Goal: Information Seeking & Learning: Learn about a topic

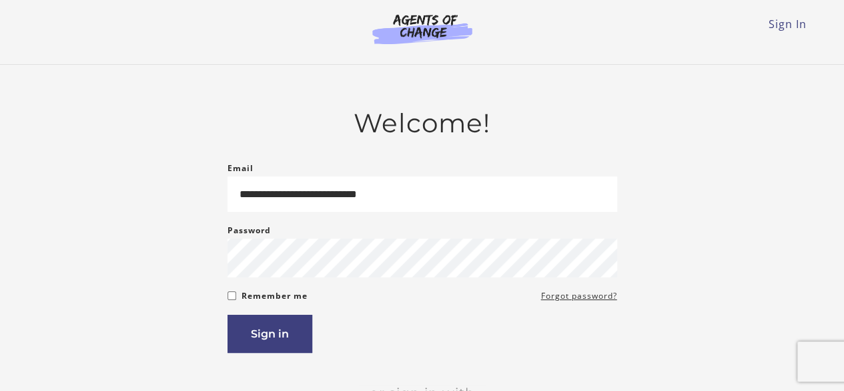
type input "**********"
click at [289, 321] on button "Sign in" at bounding box center [270, 333] width 85 height 38
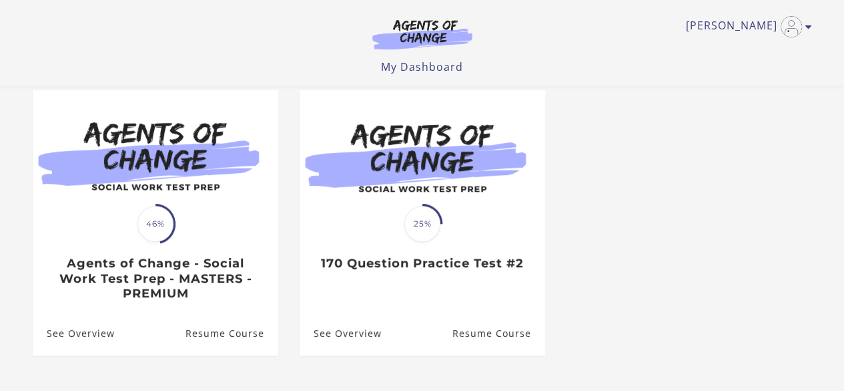
scroll to position [117, 0]
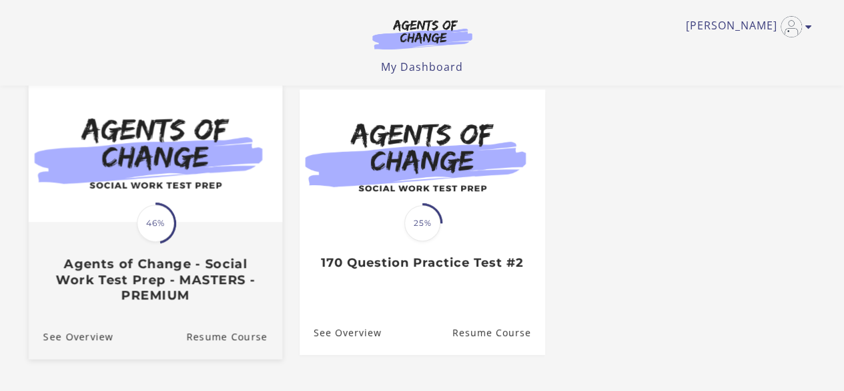
click at [159, 238] on span "46%" at bounding box center [155, 222] width 37 height 37
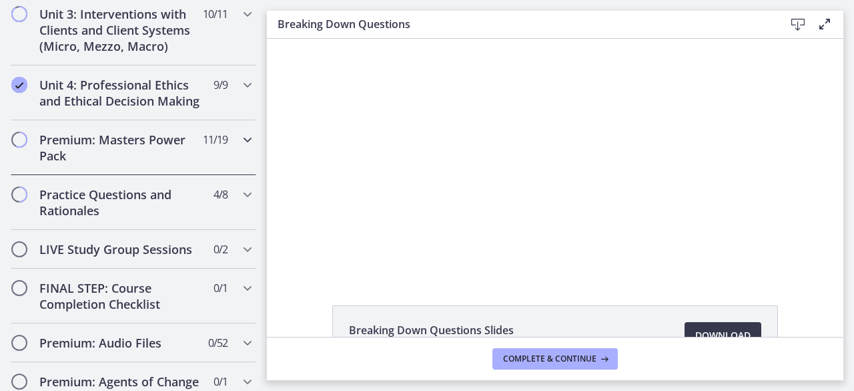
scroll to position [682, 0]
click at [182, 119] on div "Unit 4: Professional Ethics and Ethical Decision Making 9 / 9 Completed" at bounding box center [134, 92] width 246 height 55
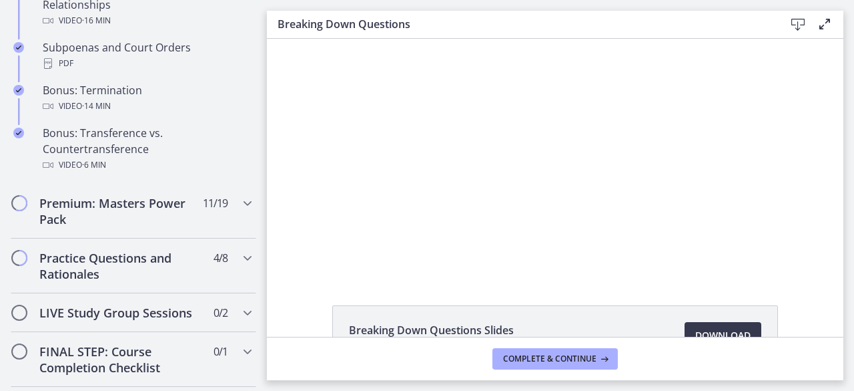
scroll to position [908, 0]
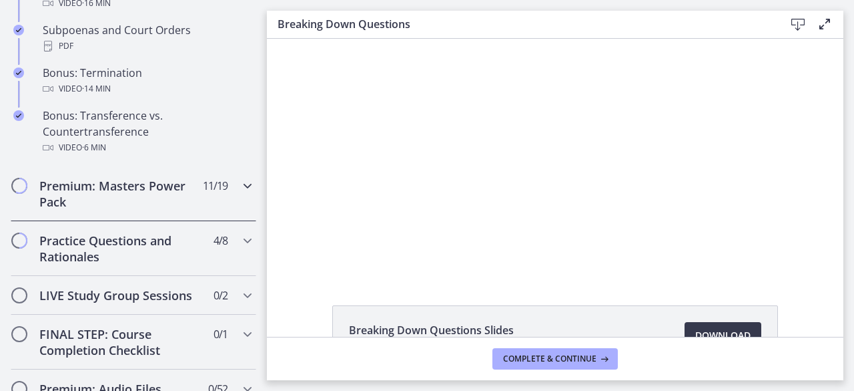
click at [203, 194] on span "11 / 19 Completed" at bounding box center [215, 186] width 25 height 16
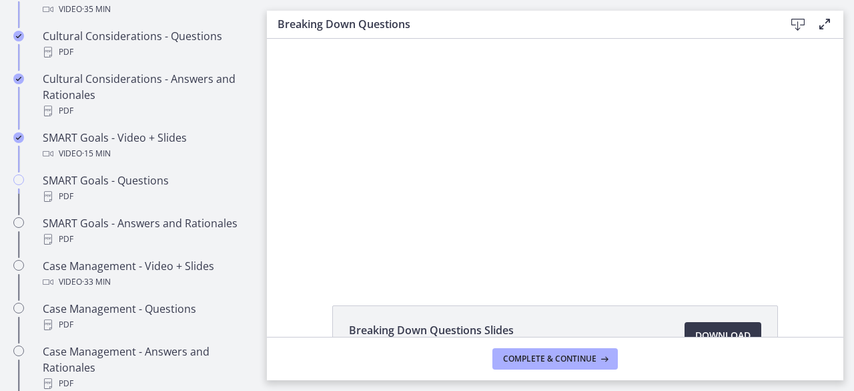
scroll to position [1059, 0]
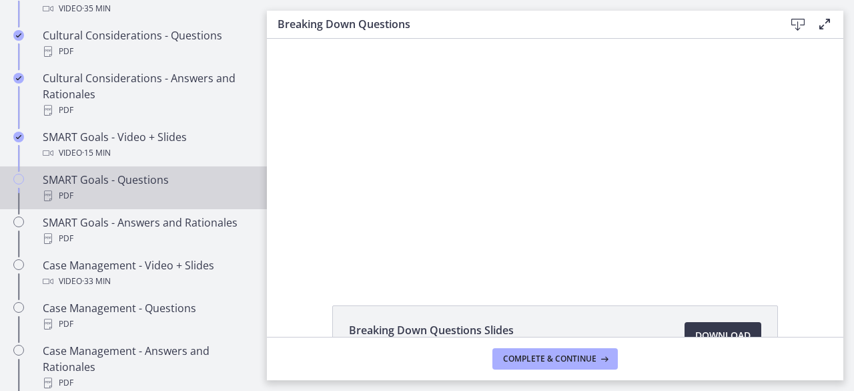
click at [194, 196] on div "SMART Goals - Questions PDF" at bounding box center [147, 188] width 208 height 32
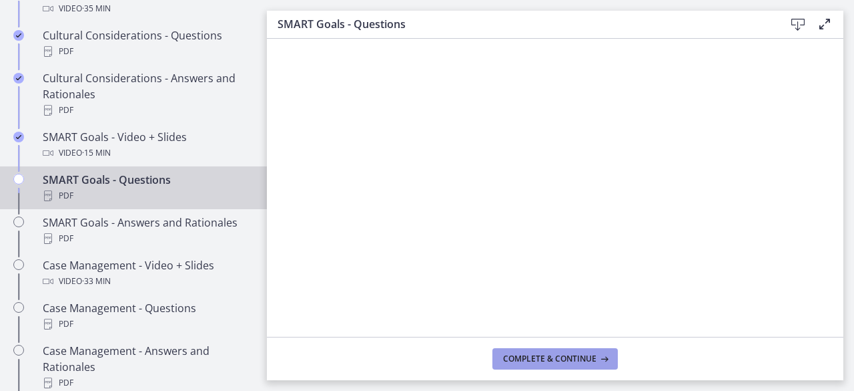
click at [569, 362] on span "Complete & continue" at bounding box center [549, 358] width 93 height 11
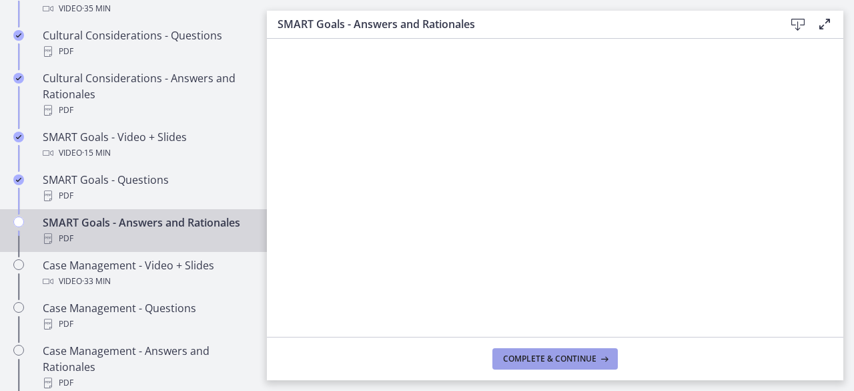
click at [515, 353] on span "Complete & continue" at bounding box center [549, 358] width 93 height 11
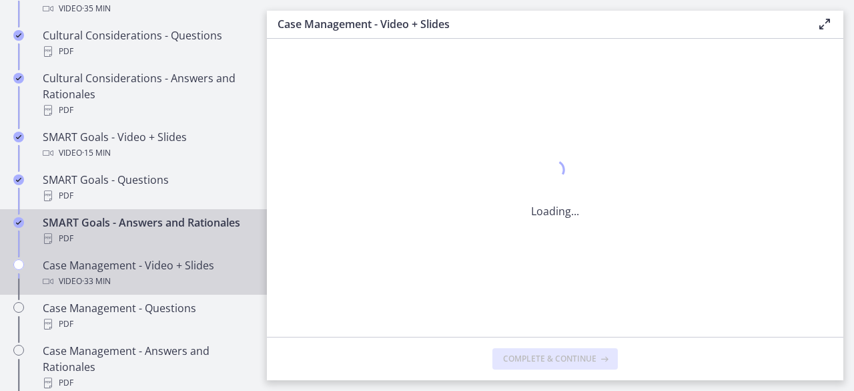
click at [202, 289] on div "Case Management - Video + Slides Video · 33 min" at bounding box center [147, 273] width 208 height 32
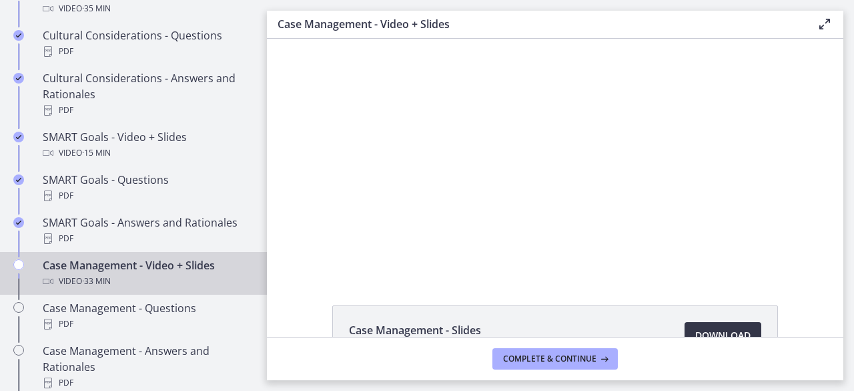
click at [698, 326] on link "Download Opens in a new window" at bounding box center [723, 335] width 77 height 27
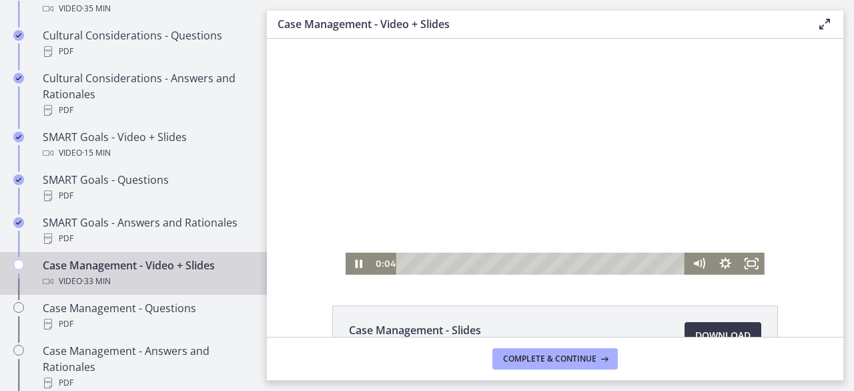
click at [460, 146] on div at bounding box center [555, 157] width 419 height 236
click at [547, 364] on span "Complete & continue" at bounding box center [549, 358] width 93 height 11
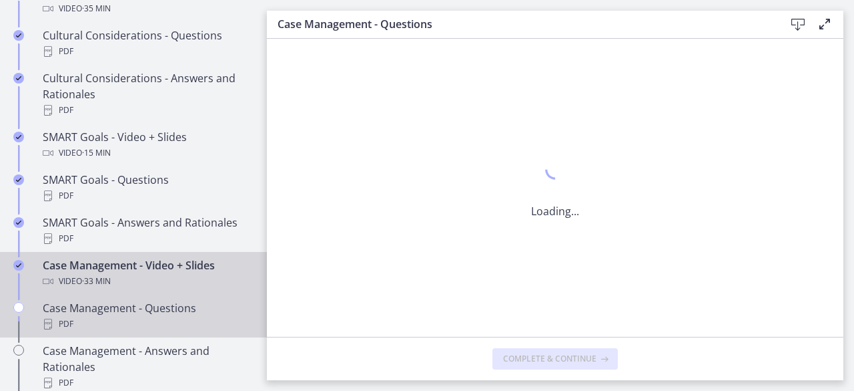
click at [182, 312] on div "Case Management - Questions PDF" at bounding box center [147, 316] width 208 height 32
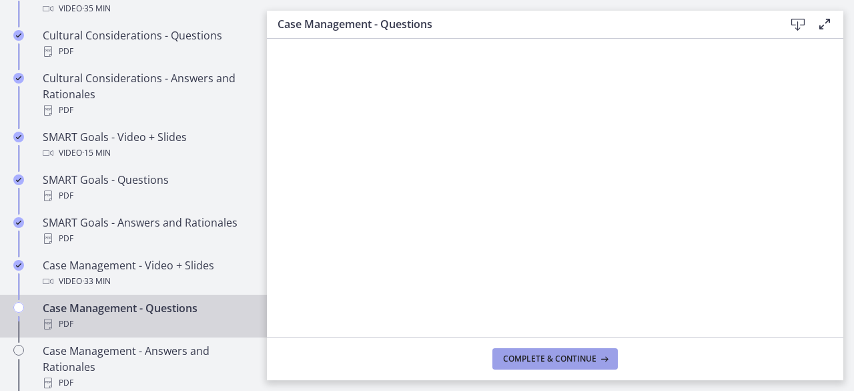
click at [527, 355] on span "Complete & continue" at bounding box center [549, 358] width 93 height 11
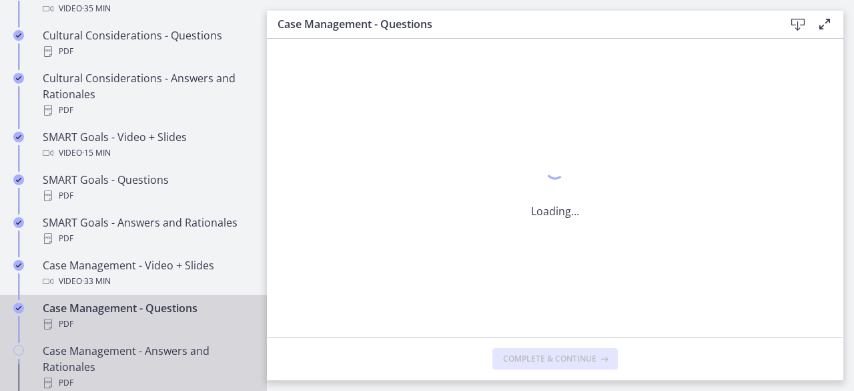
click at [170, 357] on div "Case Management - Answers and Rationales PDF" at bounding box center [147, 366] width 208 height 48
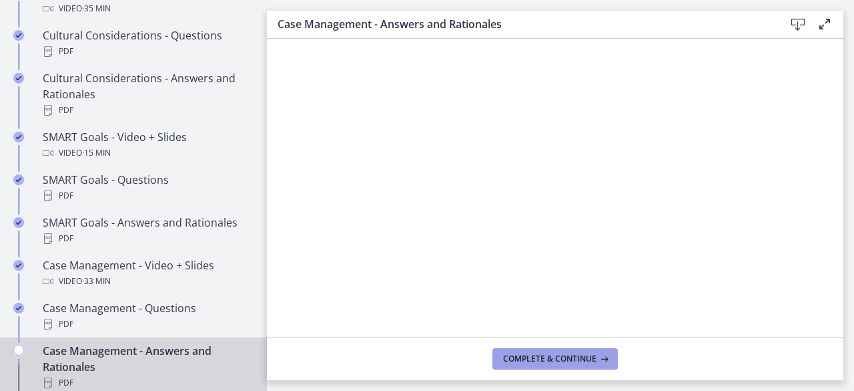
click at [575, 352] on button "Complete & continue" at bounding box center [555, 358] width 125 height 21
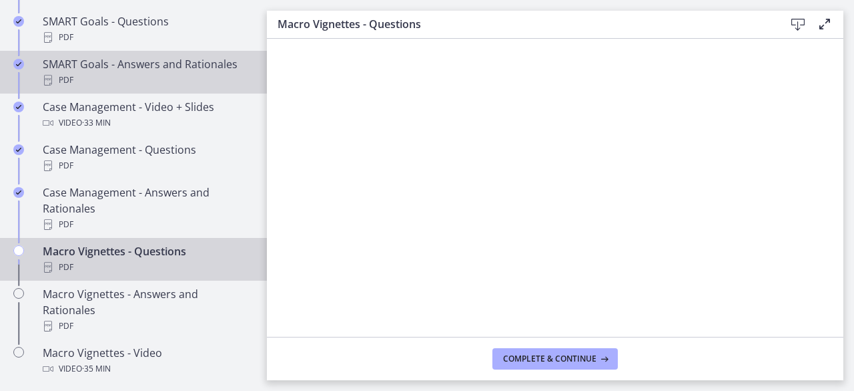
scroll to position [1318, 0]
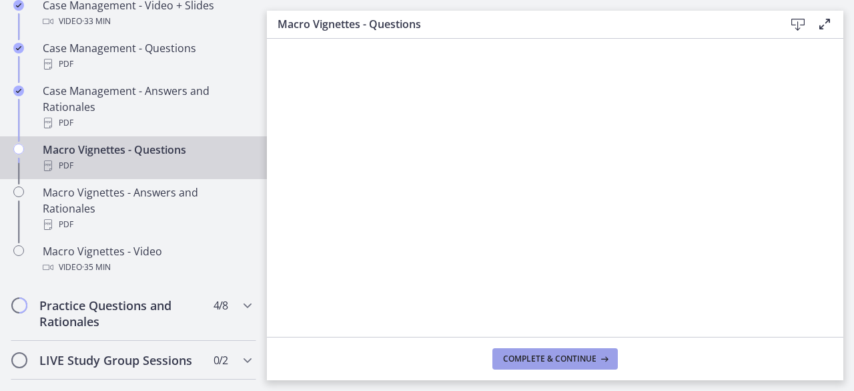
click at [579, 362] on span "Complete & continue" at bounding box center [549, 358] width 93 height 11
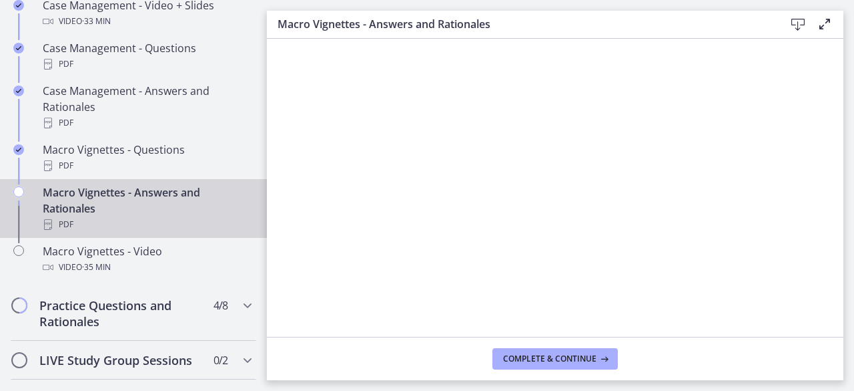
click at [212, 225] on div "Macro Vignettes - Answers and Rationales PDF" at bounding box center [147, 208] width 208 height 48
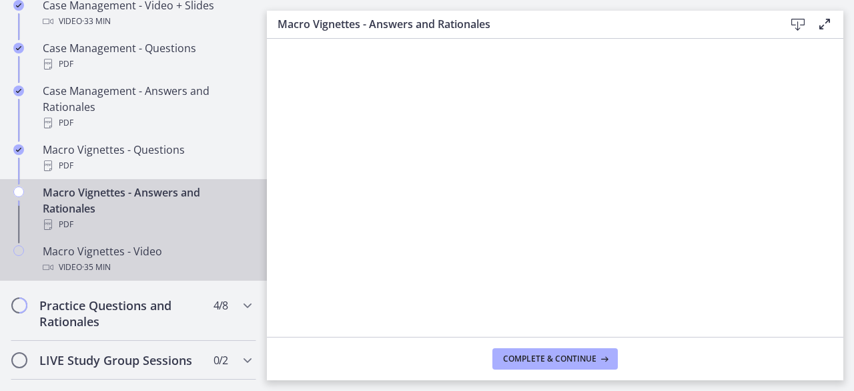
click at [190, 269] on div "Macro Vignettes - Video Video · 35 min" at bounding box center [147, 259] width 208 height 32
click at [173, 232] on div "PDF" at bounding box center [147, 224] width 208 height 16
click at [191, 252] on link "Macro Vignettes - Video Video · 35 min" at bounding box center [133, 259] width 267 height 43
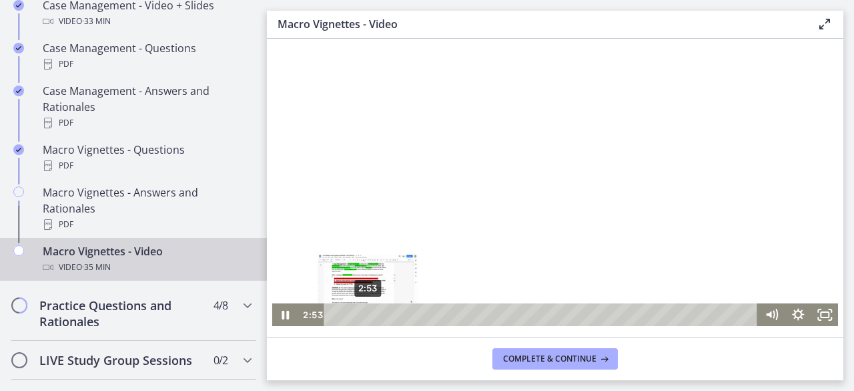
click at [363, 316] on div "2:53" at bounding box center [543, 314] width 418 height 23
click at [379, 314] on div "4:15" at bounding box center [543, 314] width 418 height 23
click at [394, 312] on div "5:29" at bounding box center [543, 314] width 418 height 23
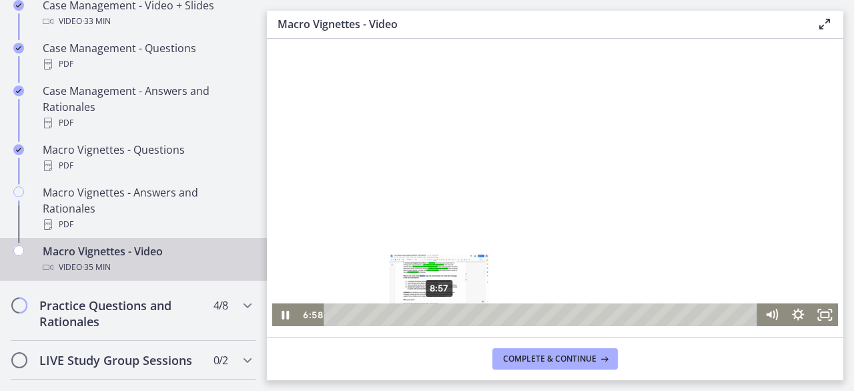
click at [436, 313] on div "8:57" at bounding box center [543, 314] width 418 height 23
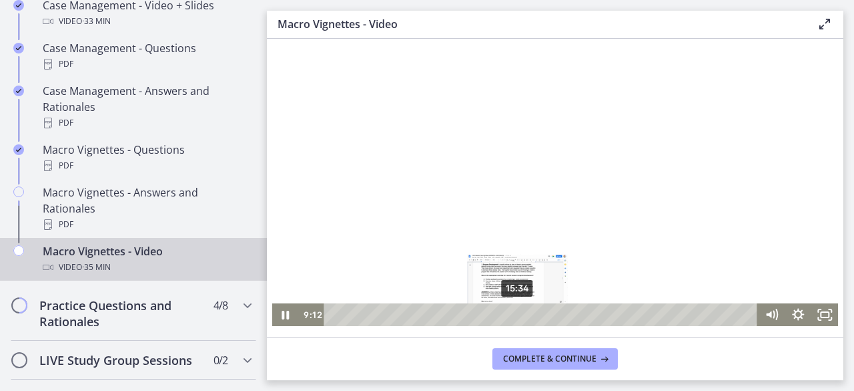
click at [513, 317] on div "15:34" at bounding box center [543, 314] width 418 height 23
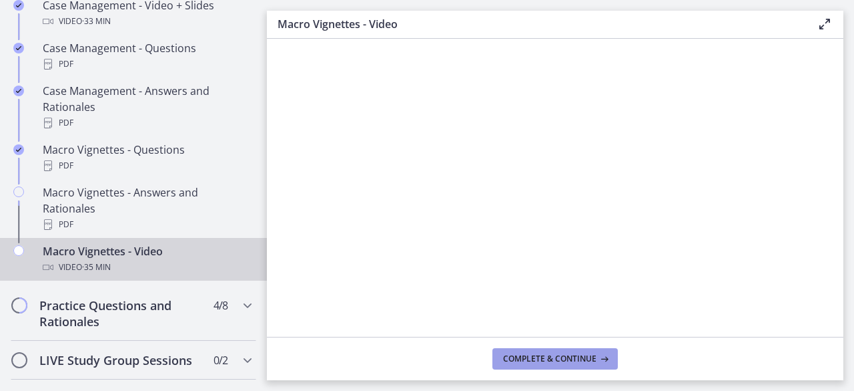
click at [542, 362] on span "Complete & continue" at bounding box center [549, 358] width 93 height 11
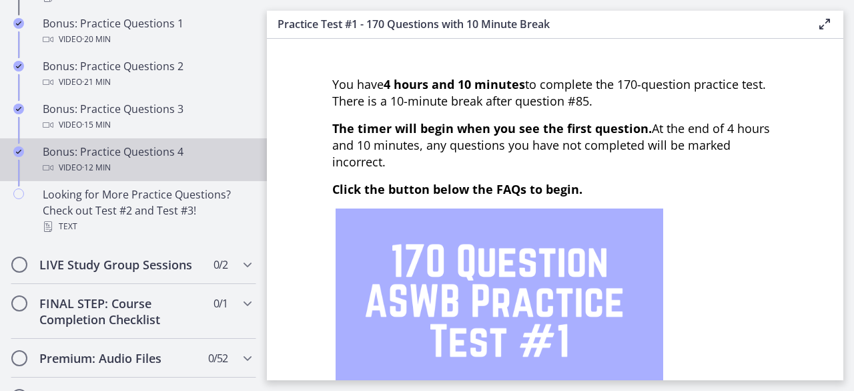
scroll to position [913, 0]
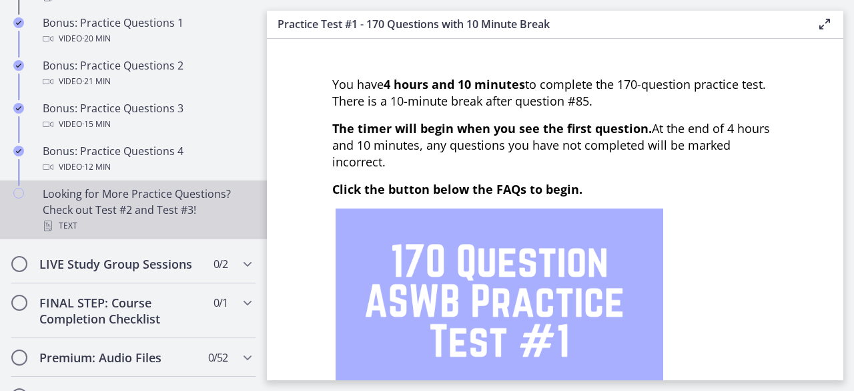
click at [164, 206] on div "Looking for More Practice Questions? Check out Test #2 and Test #3! Text" at bounding box center [147, 210] width 208 height 48
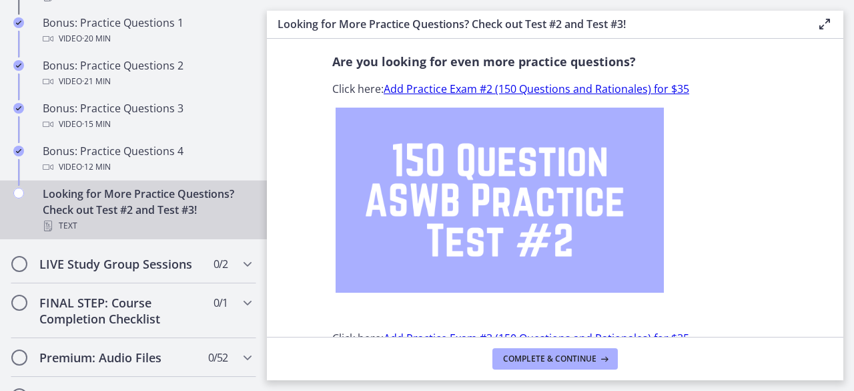
scroll to position [7, 0]
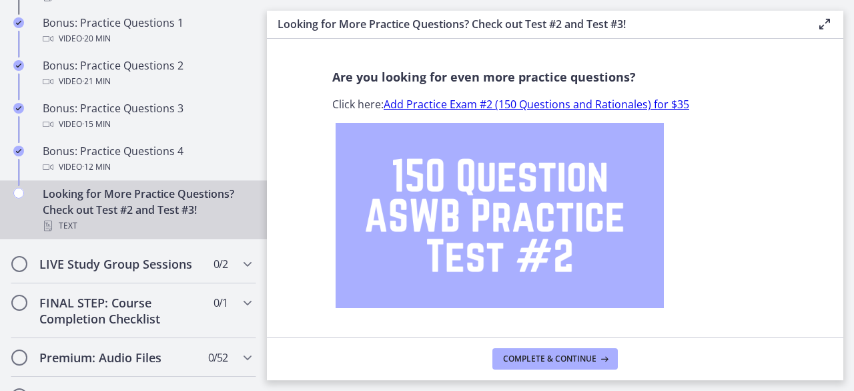
click at [478, 103] on link "Add Practice Exam #2 (150 Questions and Rationales) for $35" at bounding box center [537, 104] width 306 height 15
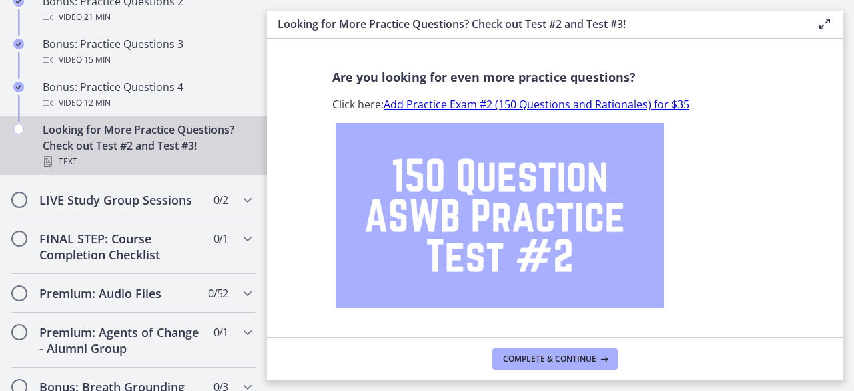
scroll to position [1016, 0]
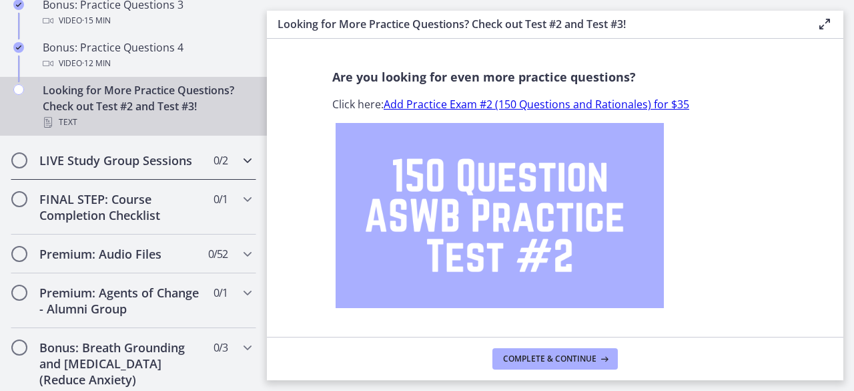
click at [166, 168] on h2 "LIVE Study Group Sessions" at bounding box center [120, 160] width 163 height 16
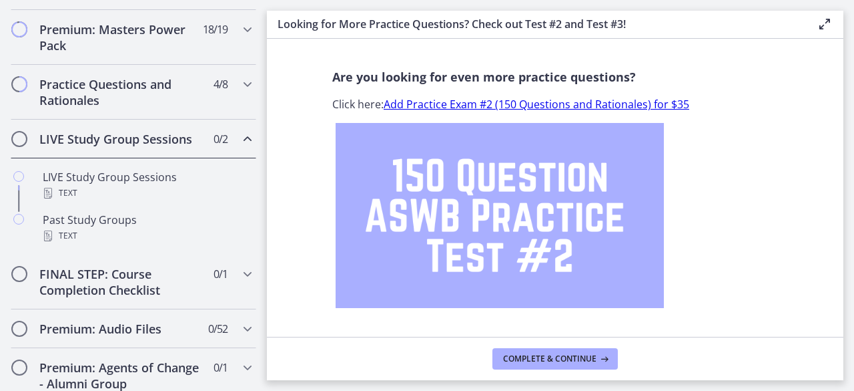
scroll to position [636, 0]
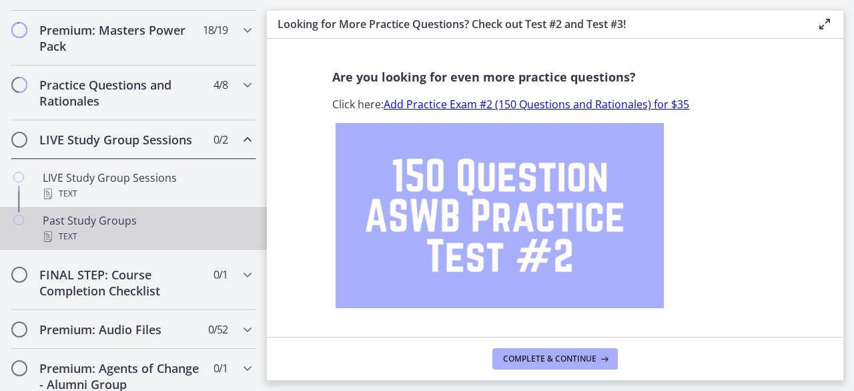
click at [158, 222] on link "Past Study Groups Text" at bounding box center [133, 228] width 267 height 43
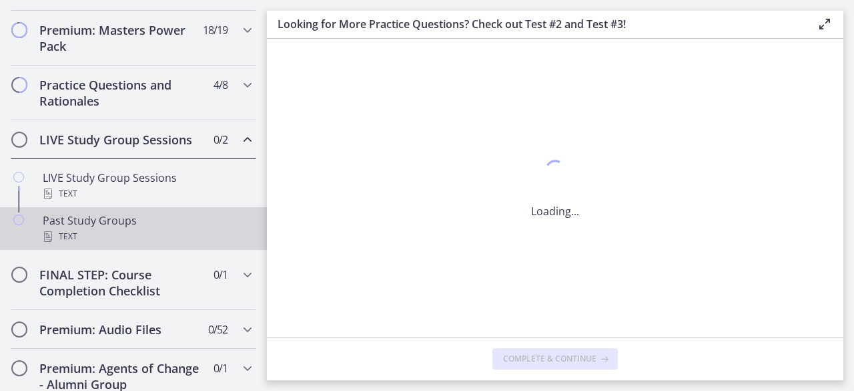
scroll to position [0, 0]
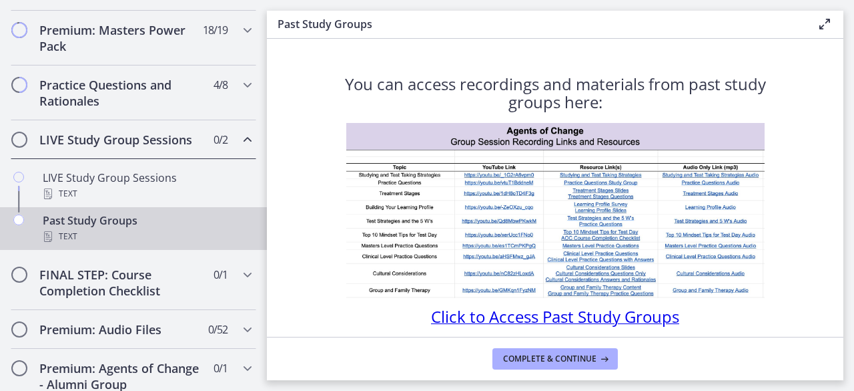
click at [515, 306] on span "Click to Access Past Study Groups" at bounding box center [555, 316] width 248 height 22
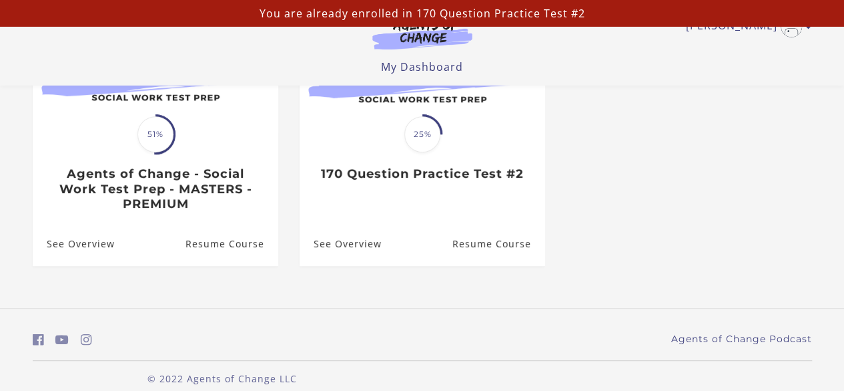
scroll to position [204, 0]
